Goal: Find specific page/section: Find specific page/section

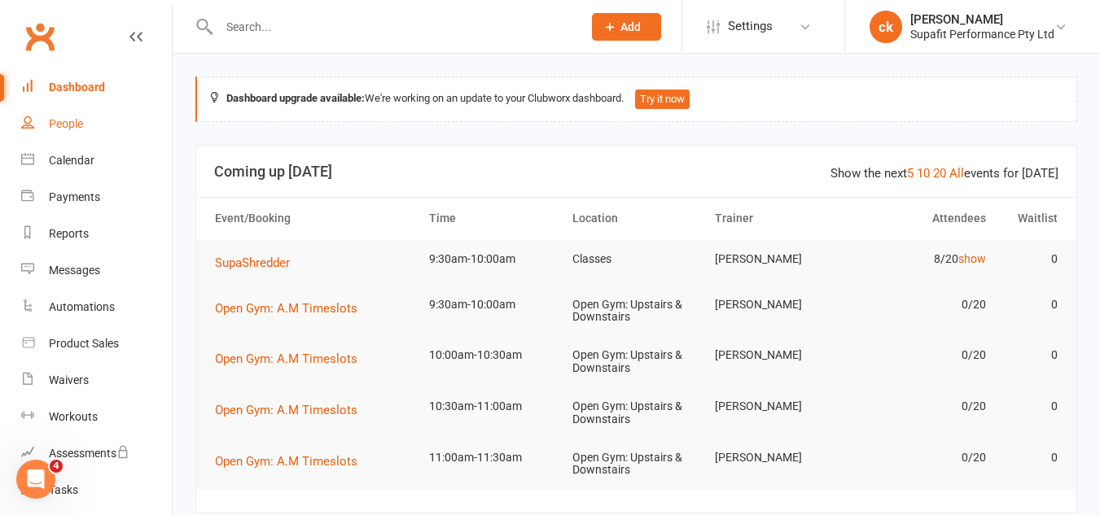
click at [94, 119] on link "People" at bounding box center [96, 124] width 151 height 37
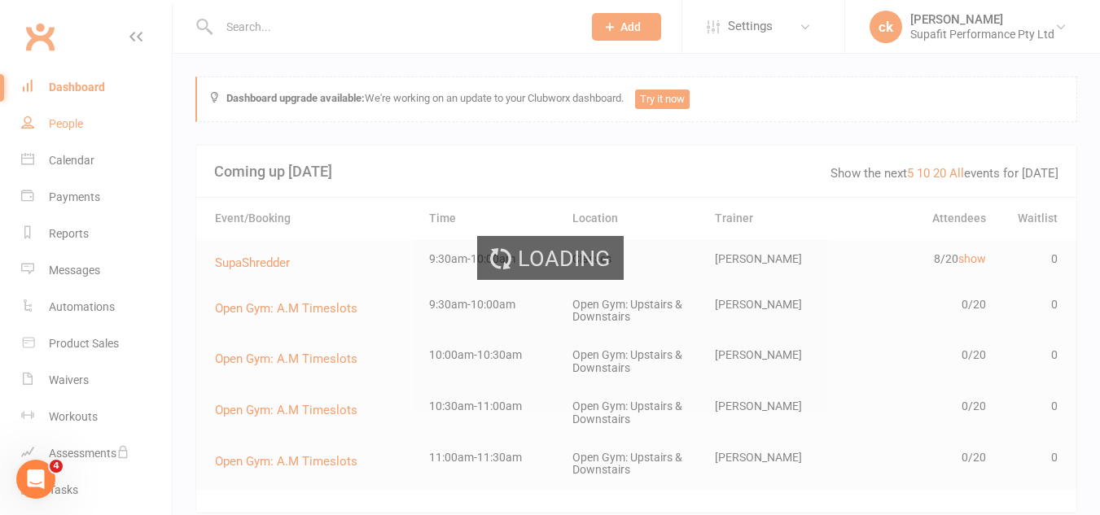
select select "100"
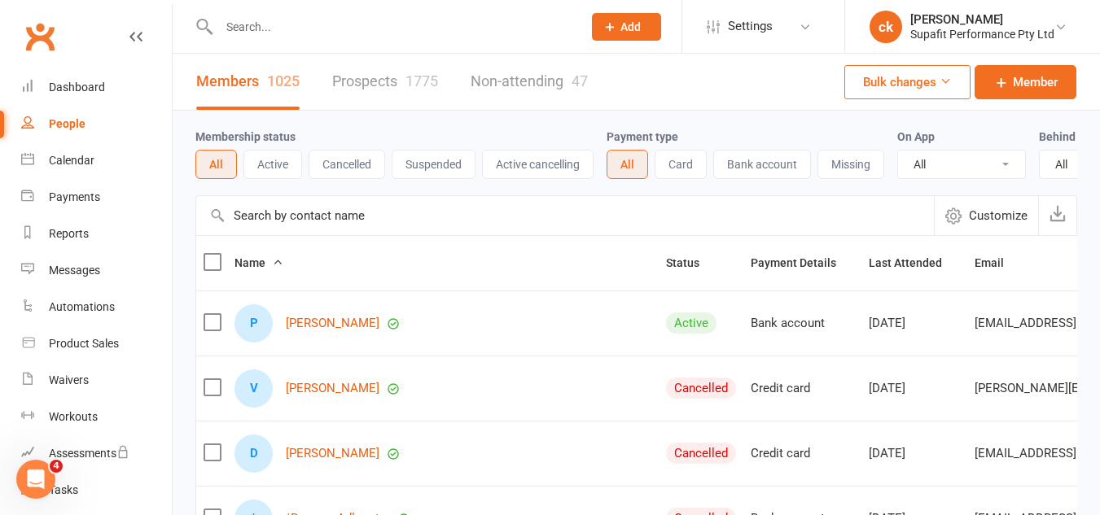
click at [310, 24] on input "text" at bounding box center [392, 26] width 357 height 23
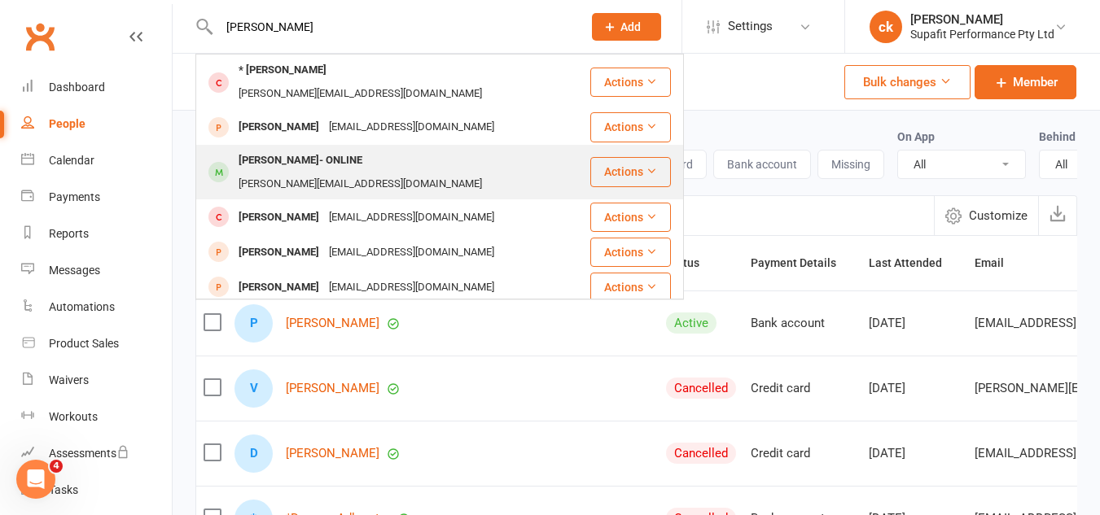
type input "[PERSON_NAME]"
click at [463, 173] on div "[PERSON_NAME][EMAIL_ADDRESS][DOMAIN_NAME]" at bounding box center [360, 185] width 253 height 24
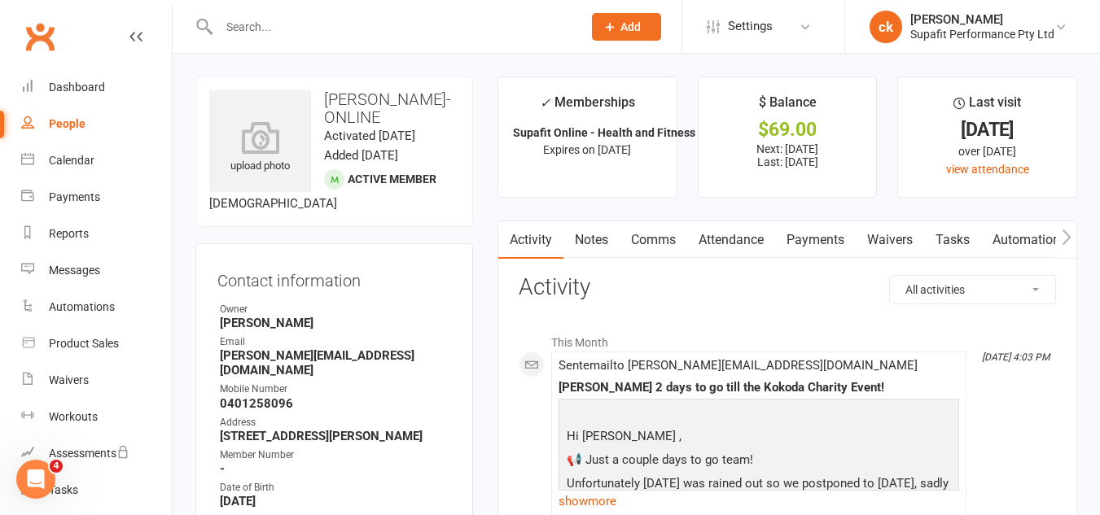
click at [816, 247] on link "Payments" at bounding box center [815, 239] width 81 height 37
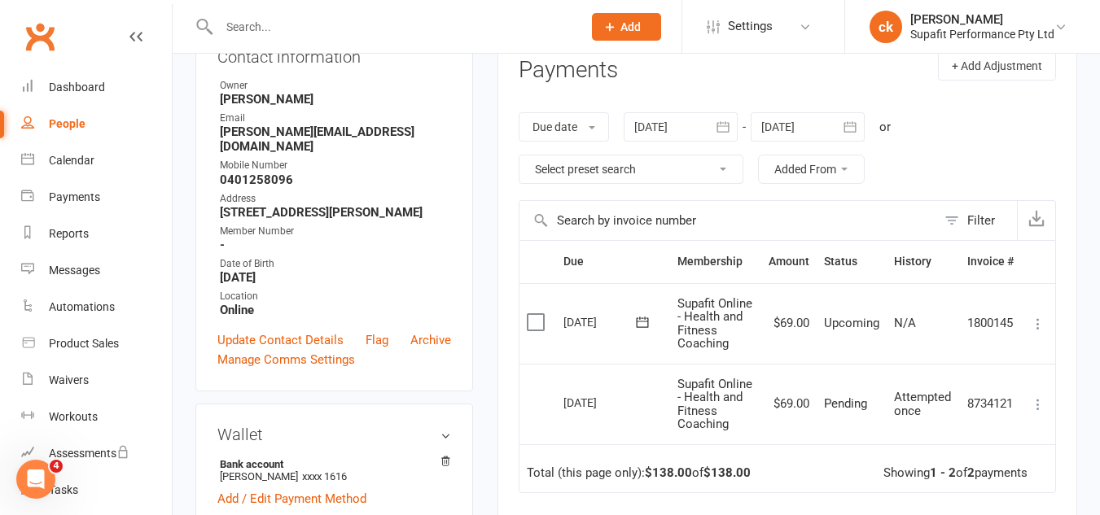
scroll to position [239, 0]
